Goal: Task Accomplishment & Management: Manage account settings

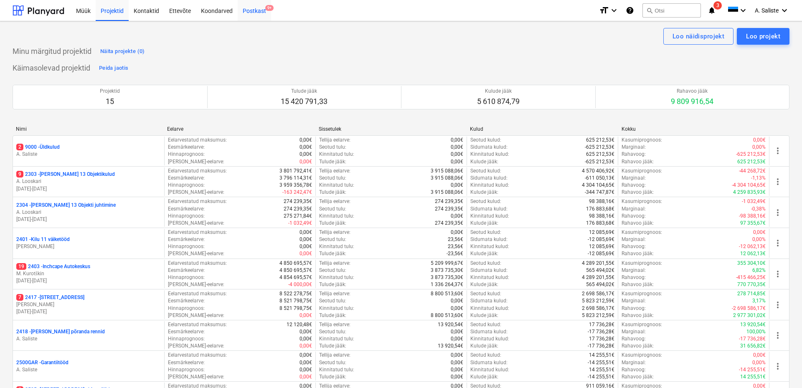
click at [264, 13] on div "Postkast 9+" at bounding box center [254, 10] width 33 height 21
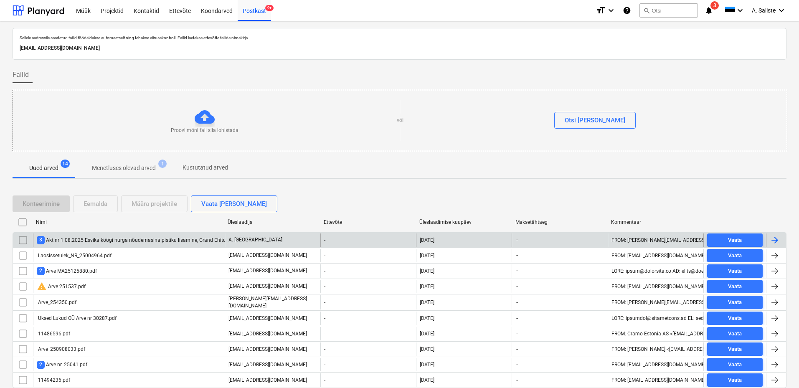
scroll to position [29, 0]
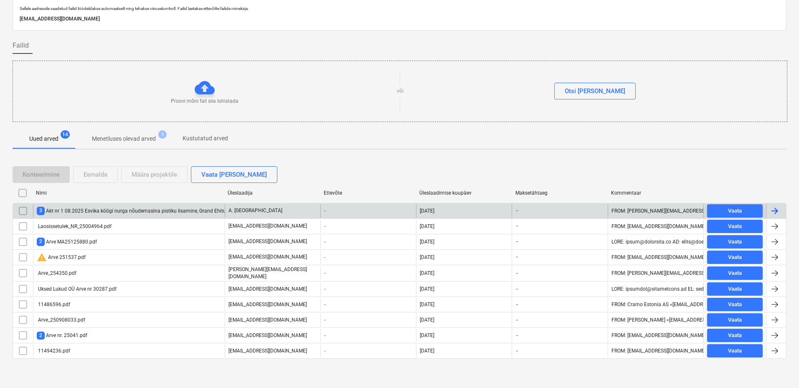
click at [167, 211] on div "3 Akt nr 1 08.2025 Esvika köögi nurga nõudemasina pistiku lisamine, Grand Ehitu…" at bounding box center [142, 211] width 210 height 8
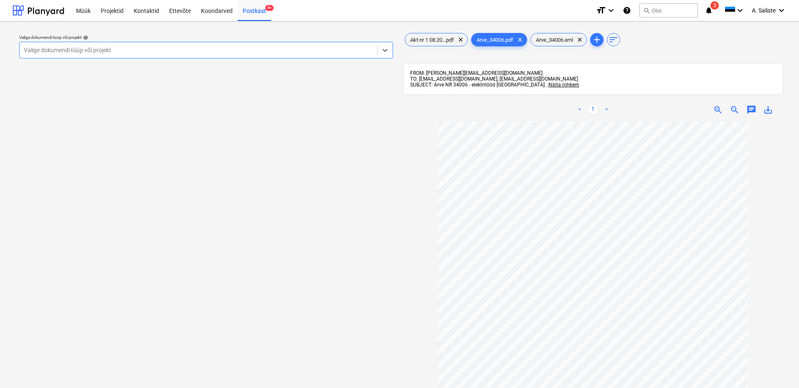
click at [325, 49] on div at bounding box center [198, 50] width 349 height 8
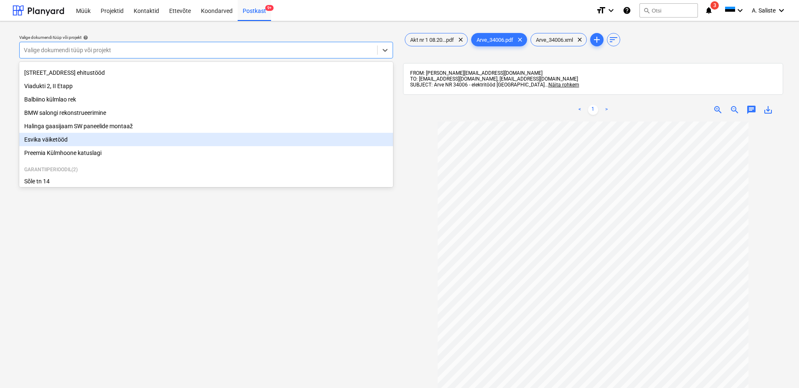
scroll to position [170, 0]
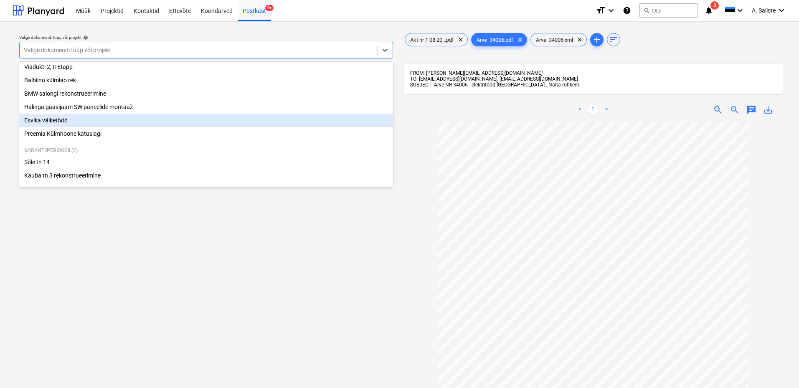
click at [91, 120] on div "Esvika väiketööd" at bounding box center [206, 120] width 374 height 13
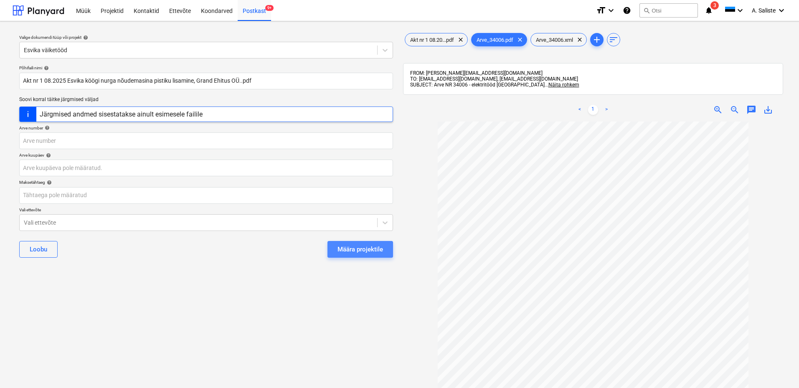
click at [353, 244] on div "Määra projektile" at bounding box center [360, 249] width 46 height 11
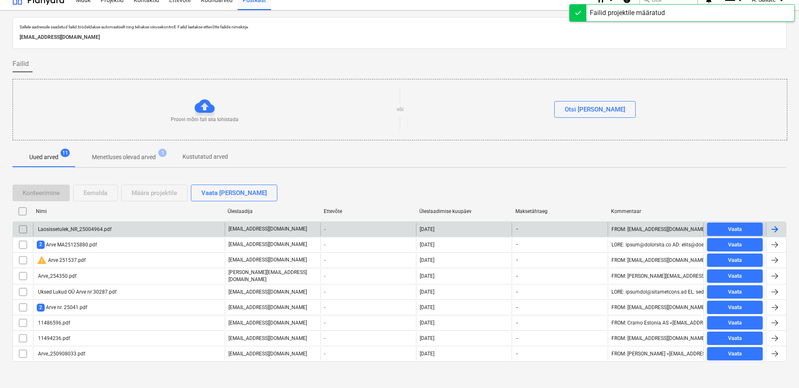
scroll to position [14, 0]
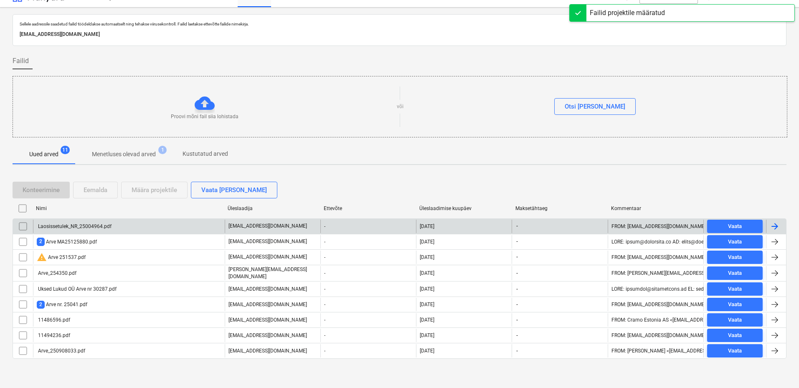
click at [171, 225] on div "Laosissetulek_NR_25004964.pdf" at bounding box center [129, 226] width 192 height 13
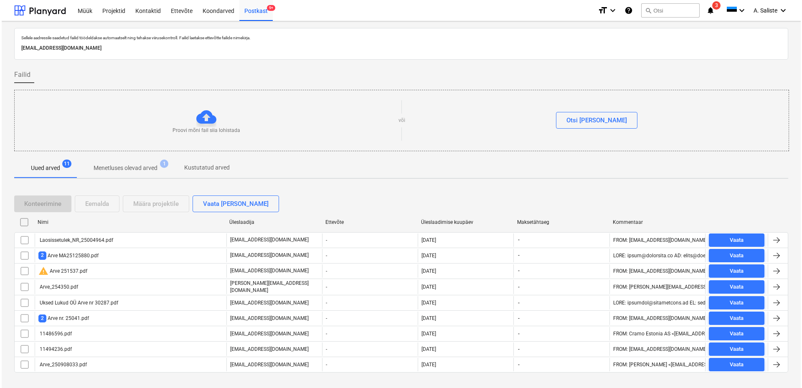
scroll to position [14, 0]
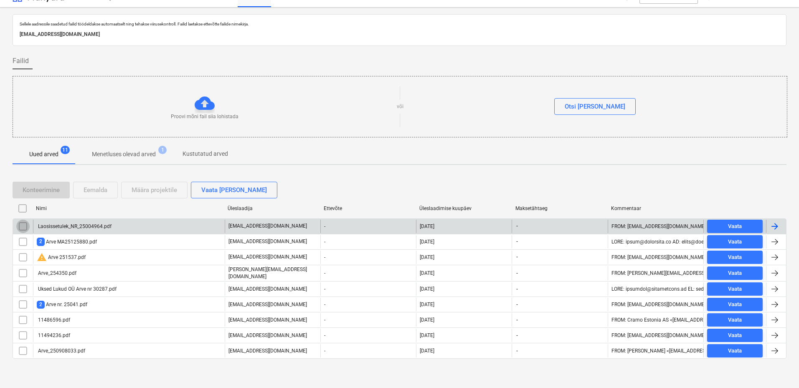
click at [25, 229] on input "checkbox" at bounding box center [22, 226] width 13 height 13
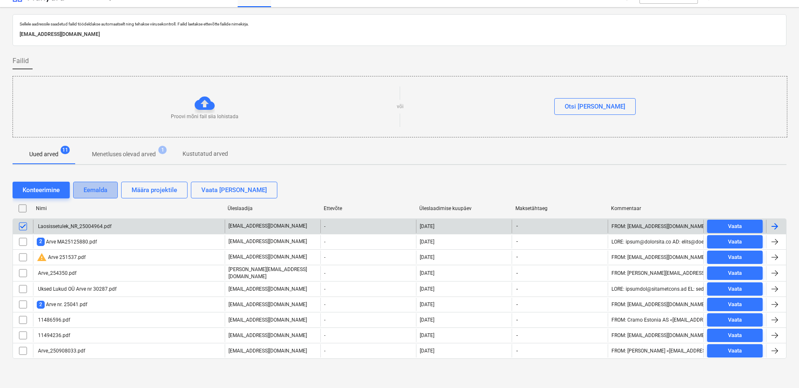
click at [101, 191] on div "Eemalda" at bounding box center [96, 190] width 24 height 11
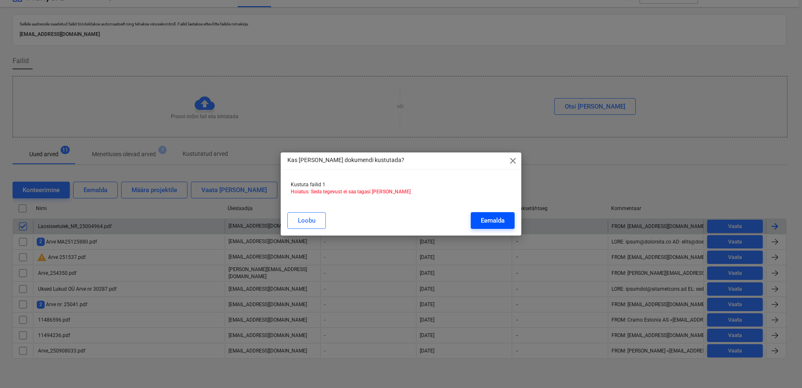
click at [510, 218] on button "Eemalda" at bounding box center [493, 220] width 44 height 17
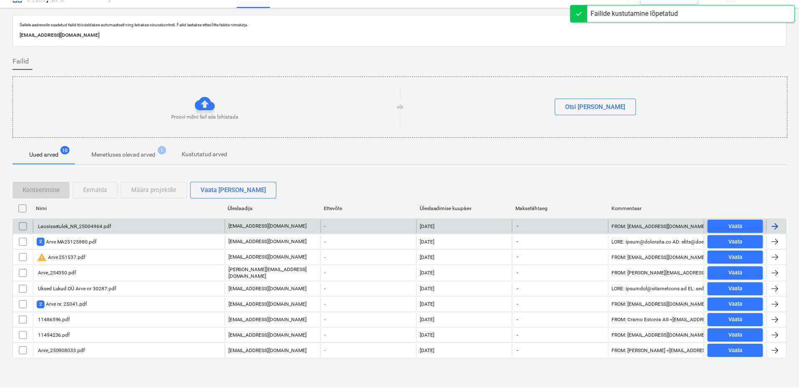
scroll to position [0, 0]
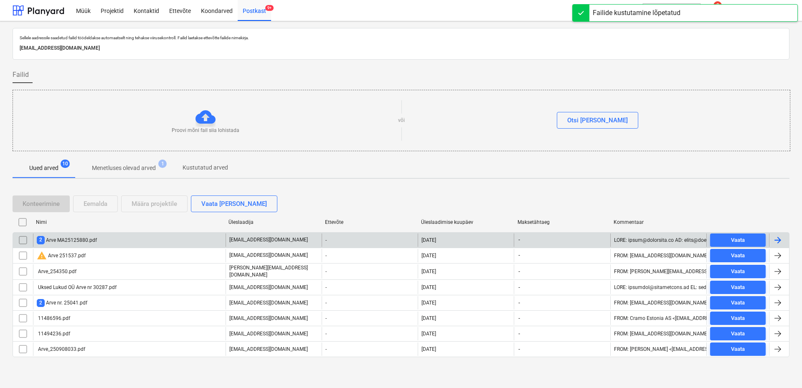
click at [149, 241] on div "2 Arve MA25125880.pdf" at bounding box center [129, 239] width 193 height 13
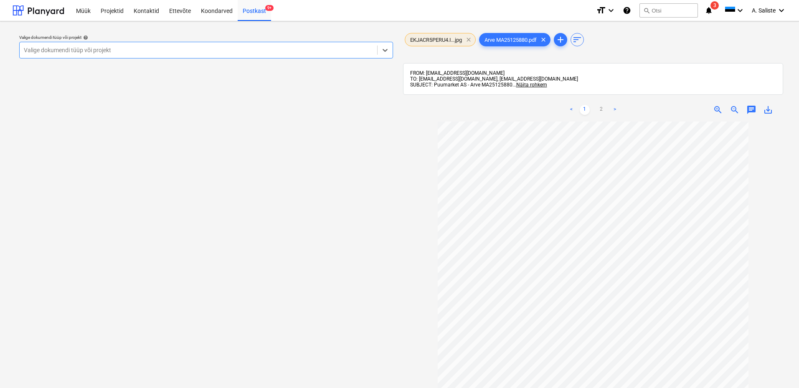
click at [469, 38] on span "clear" at bounding box center [469, 40] width 10 height 10
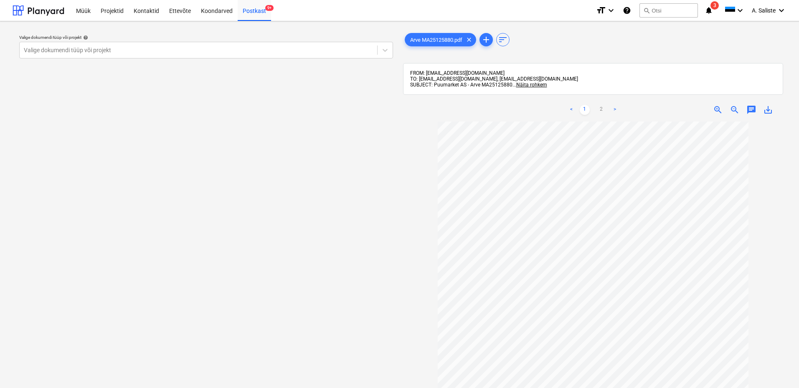
scroll to position [76, 0]
click at [601, 108] on link "2" at bounding box center [601, 110] width 10 height 10
click at [581, 107] on link "1" at bounding box center [585, 110] width 10 height 10
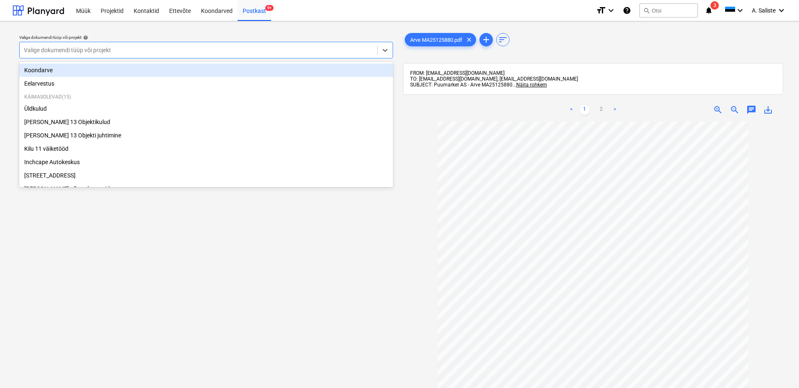
drag, startPoint x: 346, startPoint y: 49, endPoint x: 179, endPoint y: 107, distance: 176.6
click at [344, 50] on div at bounding box center [198, 50] width 349 height 8
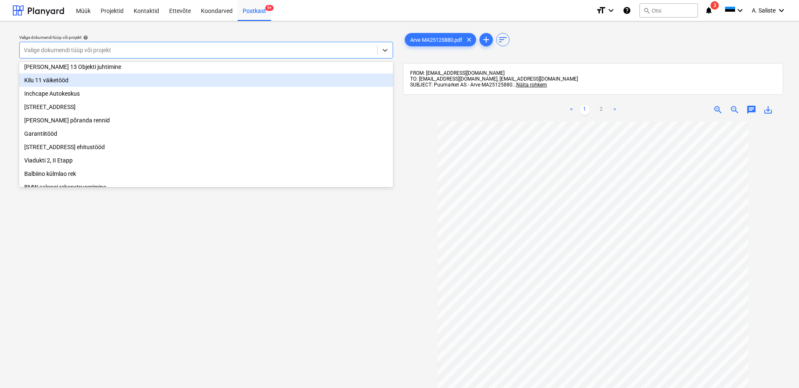
scroll to position [84, 0]
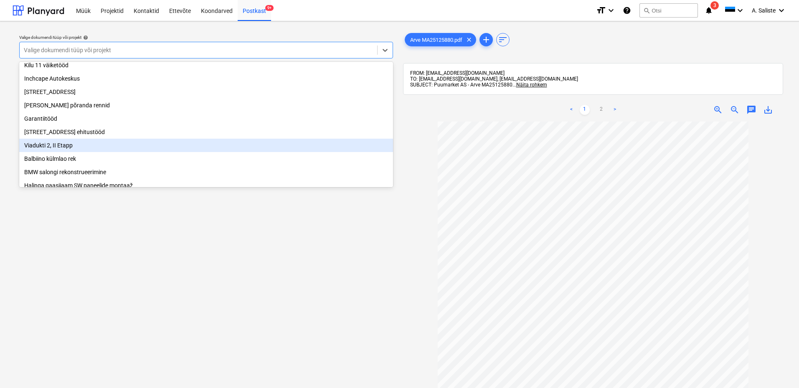
click at [79, 152] on div "Viadukti 2, II Etapp" at bounding box center [206, 145] width 374 height 13
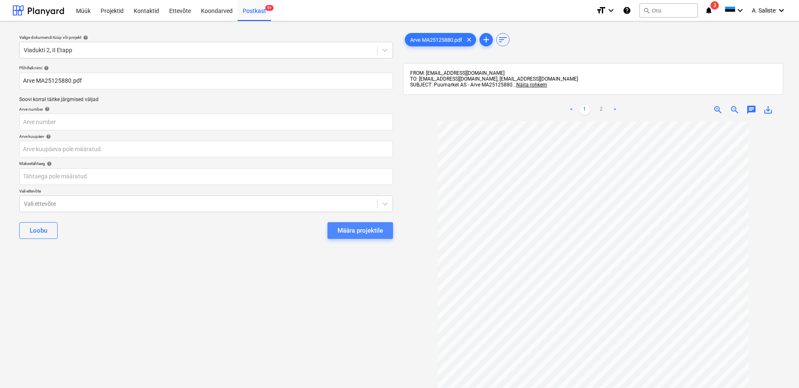
click at [361, 227] on div "Määra projektile" at bounding box center [360, 230] width 46 height 11
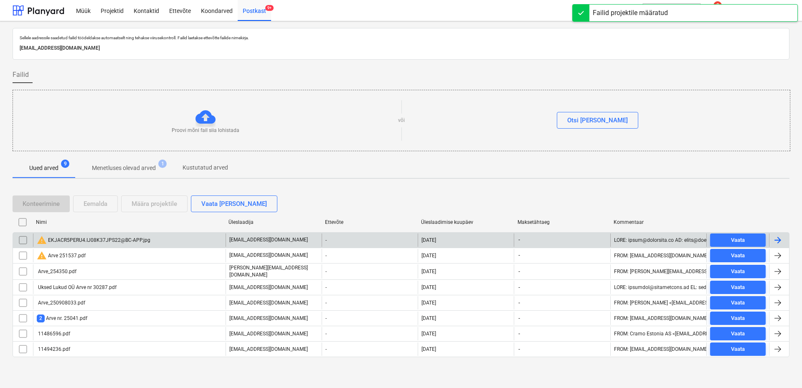
click at [20, 236] on input "checkbox" at bounding box center [22, 239] width 13 height 13
click at [104, 205] on div "Eemalda" at bounding box center [96, 203] width 24 height 11
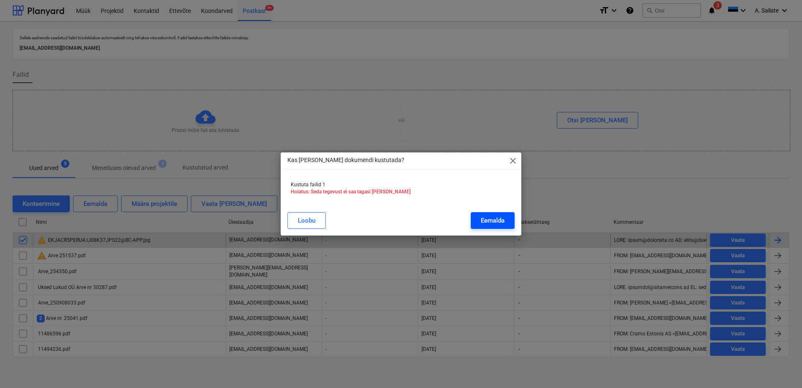
click at [483, 218] on div "Eemalda" at bounding box center [493, 220] width 24 height 11
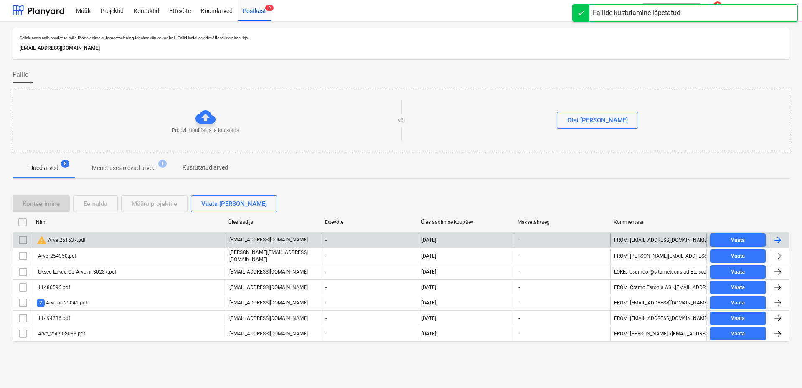
click at [129, 243] on div "warning Arve 251537.pdf" at bounding box center [129, 239] width 193 height 13
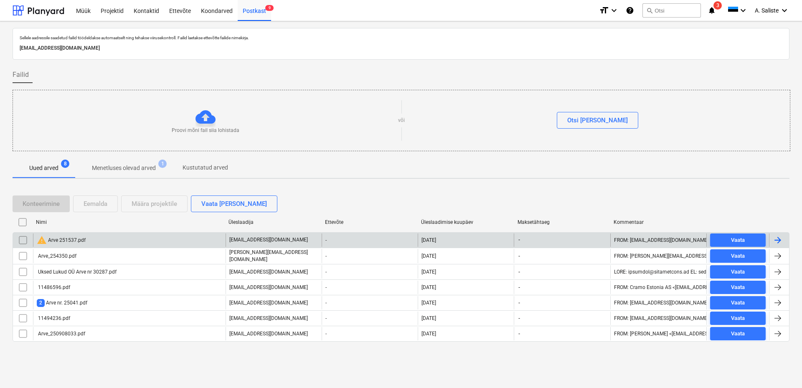
click at [23, 241] on input "checkbox" at bounding box center [22, 239] width 13 height 13
click at [91, 203] on div "Eemalda" at bounding box center [96, 203] width 24 height 11
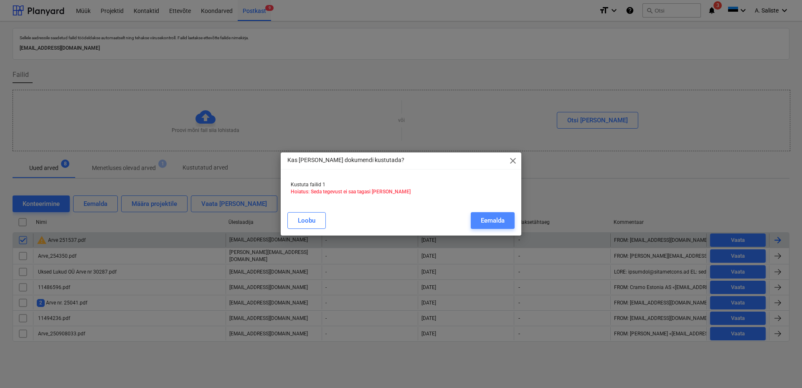
click at [498, 221] on div "Eemalda" at bounding box center [493, 220] width 24 height 11
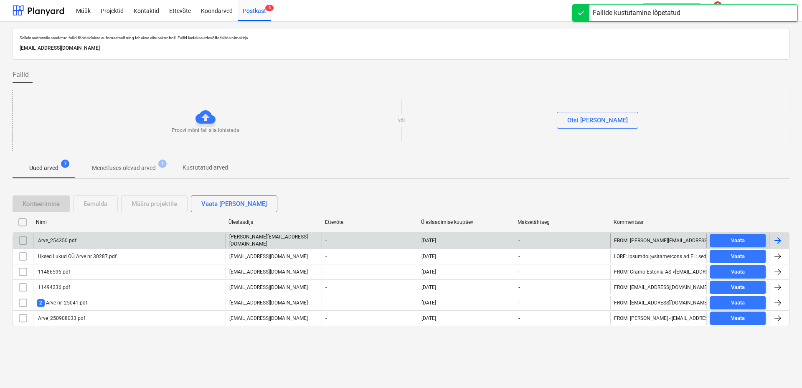
click at [175, 239] on div "Arve_254350.pdf" at bounding box center [129, 240] width 193 height 14
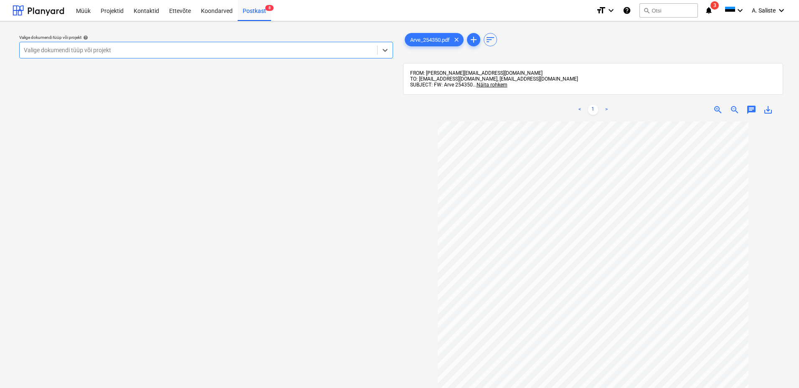
click at [279, 47] on div at bounding box center [198, 50] width 349 height 8
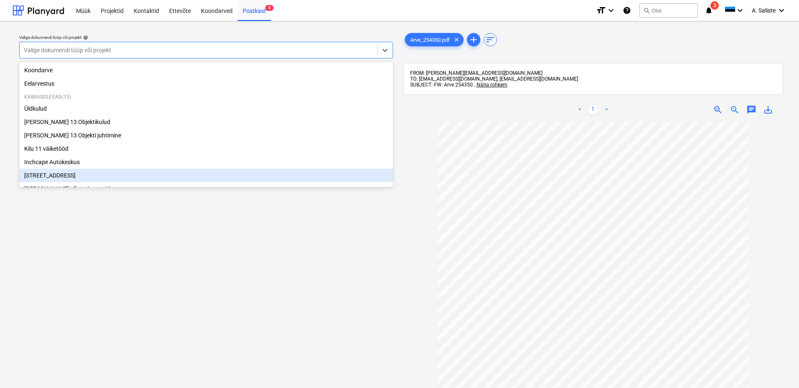
click at [53, 178] on div "[STREET_ADDRESS]" at bounding box center [206, 175] width 374 height 13
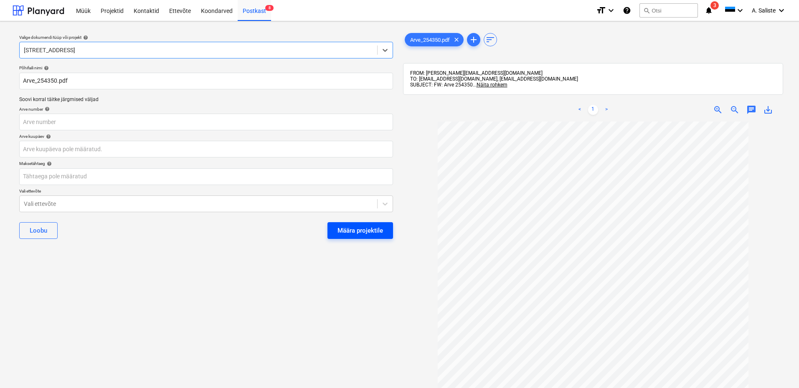
click at [351, 224] on button "Määra projektile" at bounding box center [360, 230] width 66 height 17
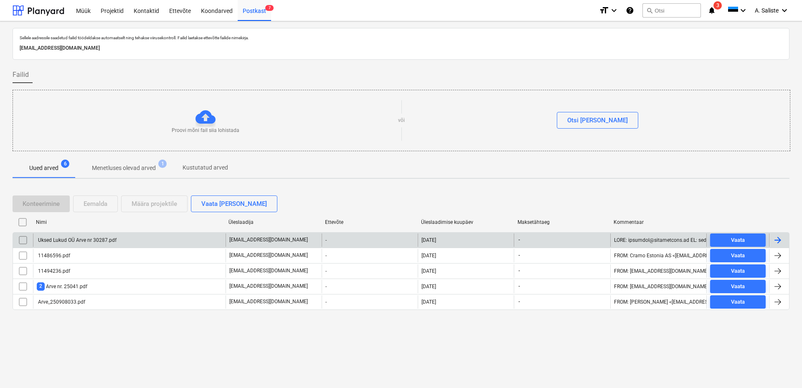
click at [130, 243] on div "Uksed Lukud OÜ Arve nr 30287.pdf" at bounding box center [129, 239] width 193 height 13
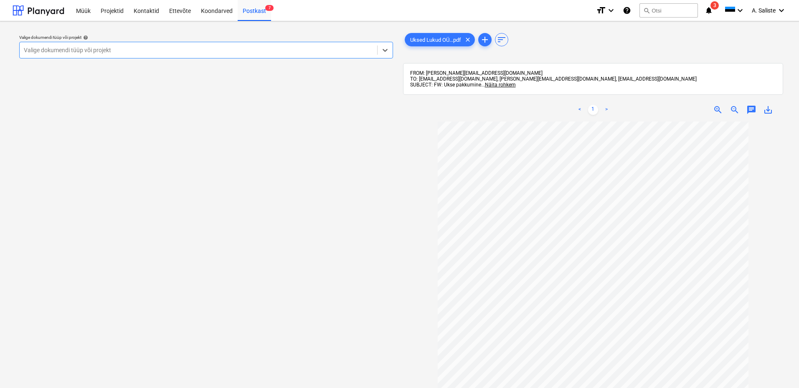
click at [266, 53] on div at bounding box center [198, 50] width 349 height 8
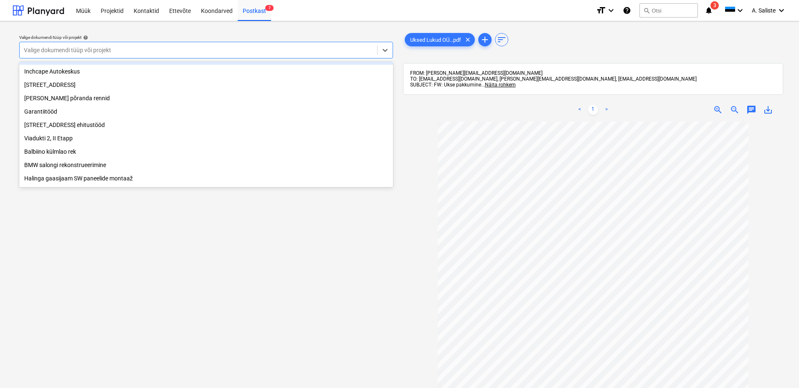
scroll to position [125, 0]
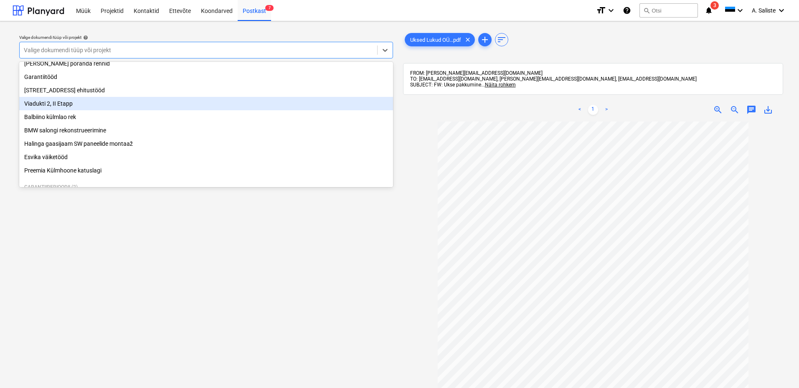
click at [82, 110] on div "Viadukti 2, II Etapp" at bounding box center [206, 103] width 374 height 13
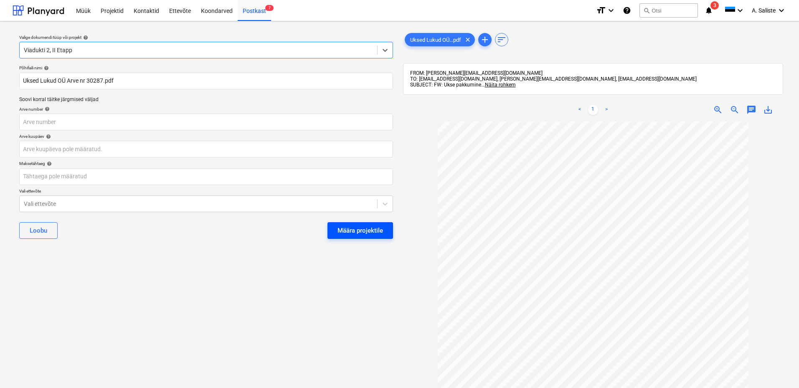
click at [385, 233] on button "Määra projektile" at bounding box center [360, 230] width 66 height 17
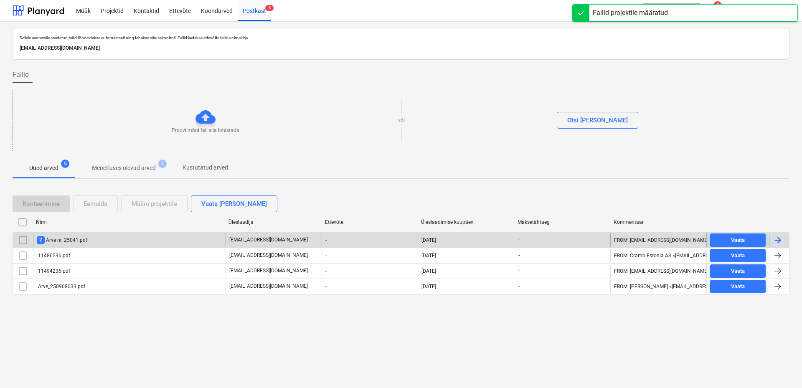
click at [69, 240] on div "2 Arve nr. 25041.pdf" at bounding box center [62, 240] width 51 height 8
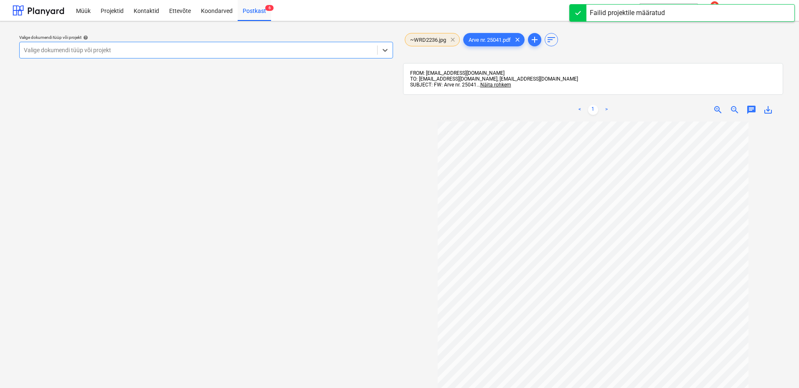
click at [452, 40] on span "clear" at bounding box center [453, 40] width 10 height 10
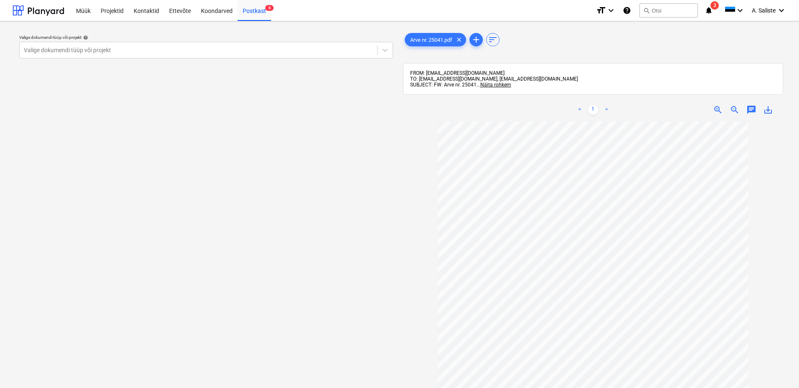
scroll to position [76, 0]
click at [284, 50] on div at bounding box center [198, 50] width 349 height 8
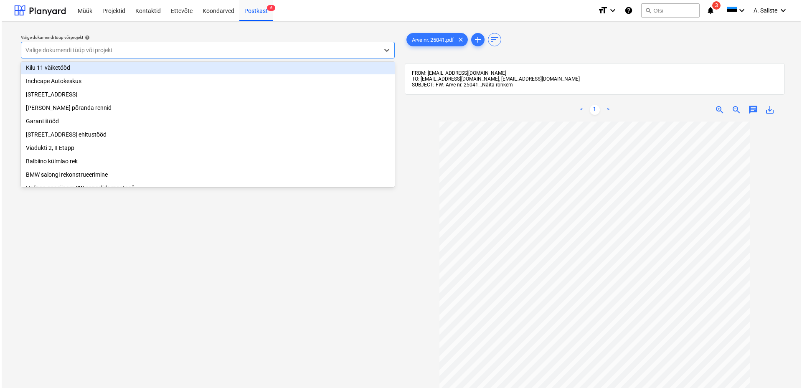
scroll to position [84, 0]
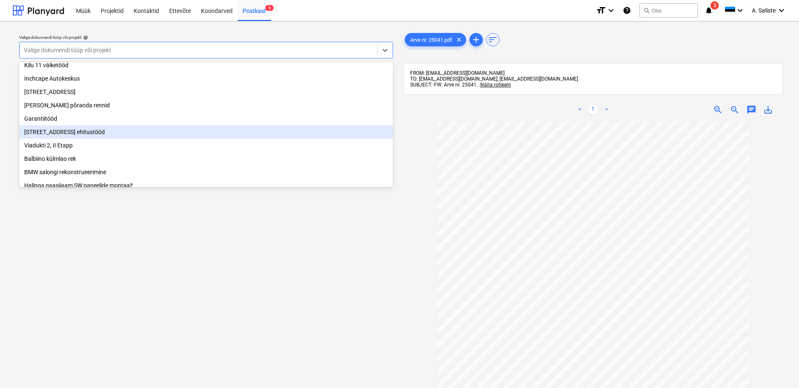
click at [72, 139] on div "[STREET_ADDRESS] ehitustööd" at bounding box center [206, 131] width 374 height 13
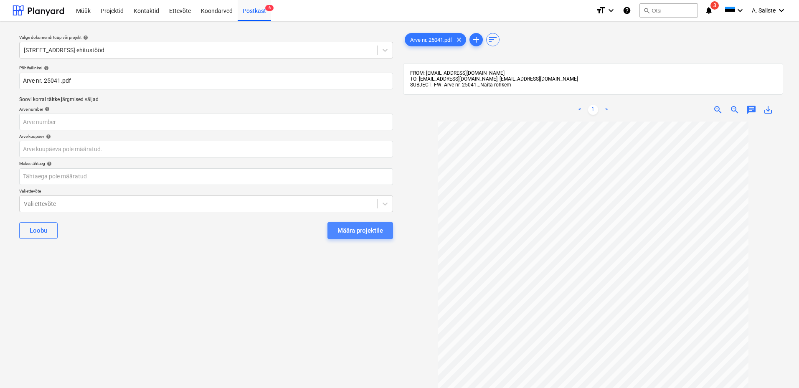
click at [376, 229] on div "Määra projektile" at bounding box center [360, 230] width 46 height 11
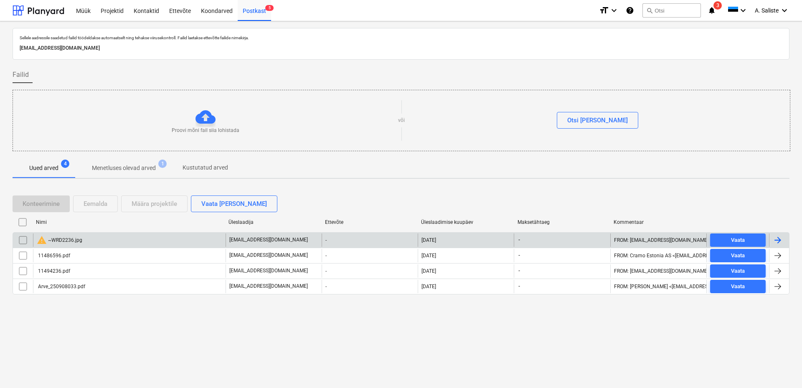
click at [23, 238] on input "checkbox" at bounding box center [22, 239] width 13 height 13
click at [102, 203] on div "Eemalda" at bounding box center [96, 203] width 24 height 11
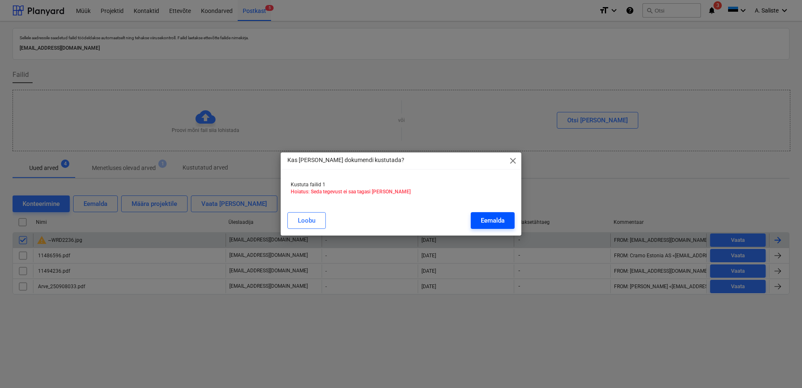
click at [492, 218] on div "Eemalda" at bounding box center [493, 220] width 24 height 11
